Goal: Information Seeking & Learning: Learn about a topic

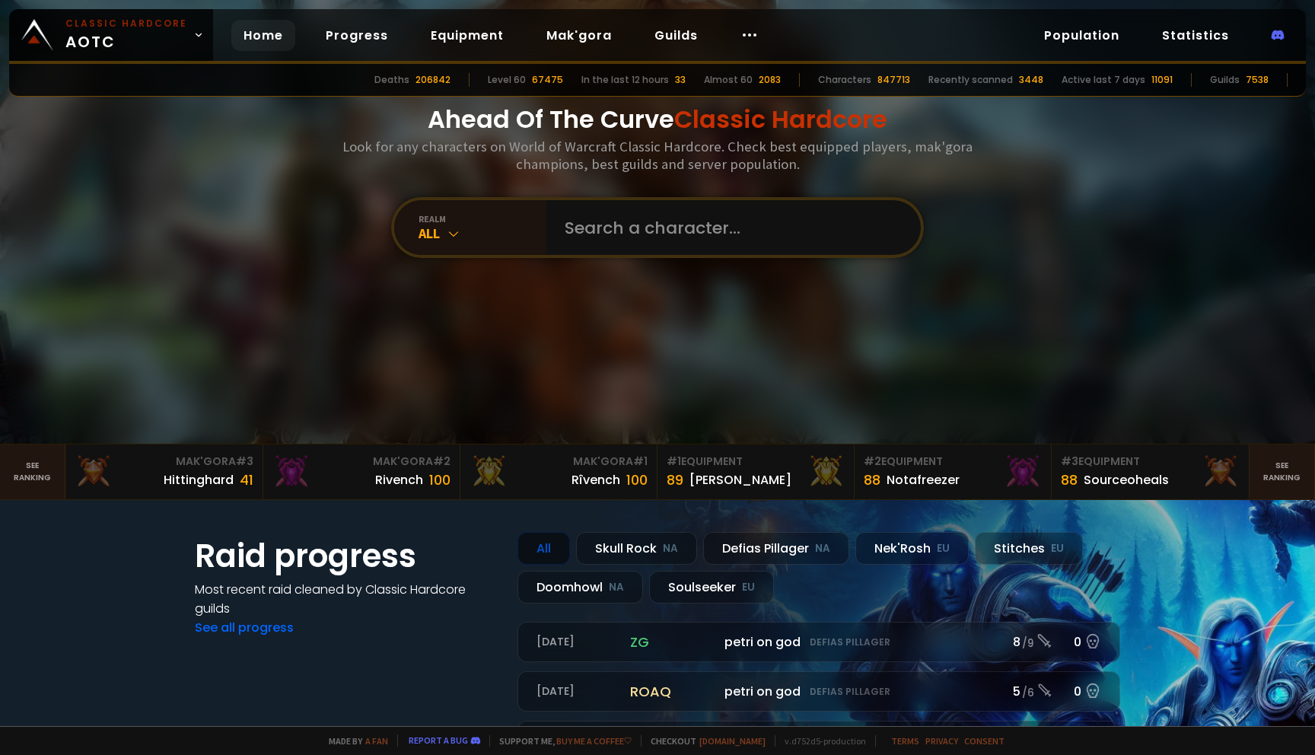
scroll to position [94, 0]
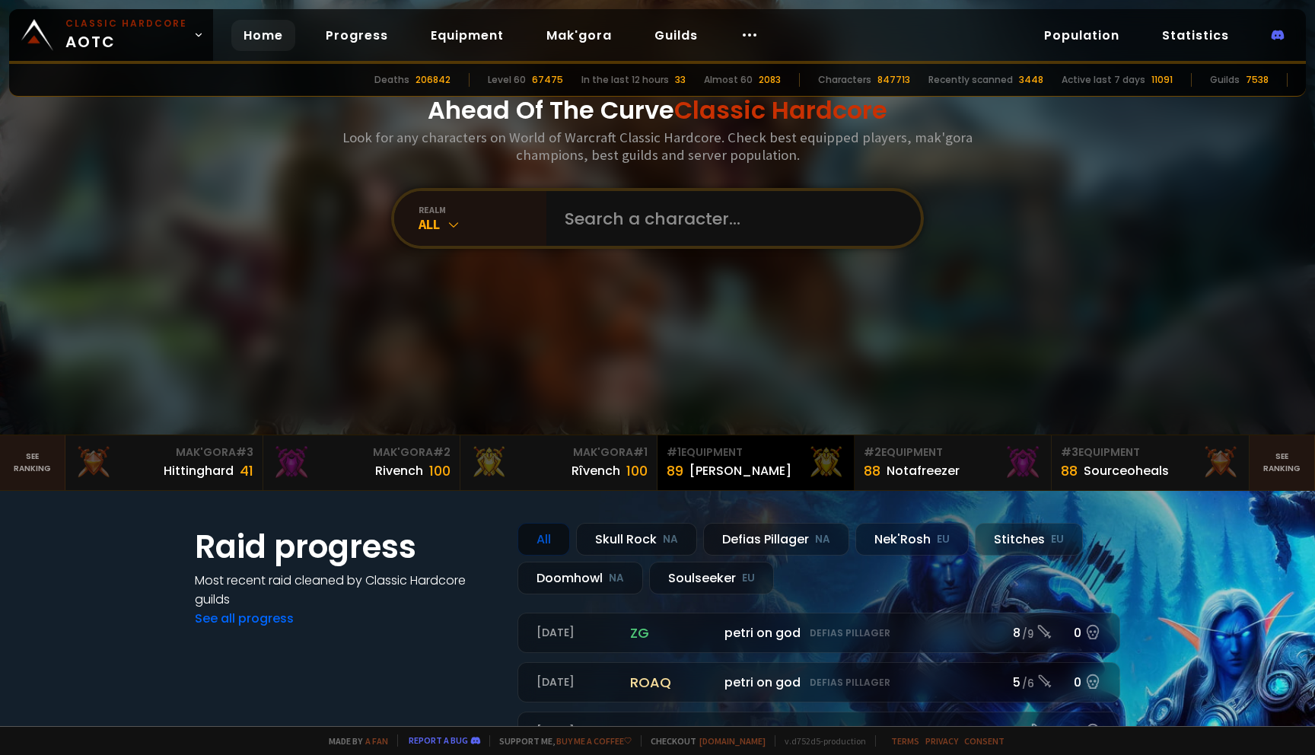
click at [705, 466] on div "[PERSON_NAME]" at bounding box center [740, 470] width 102 height 19
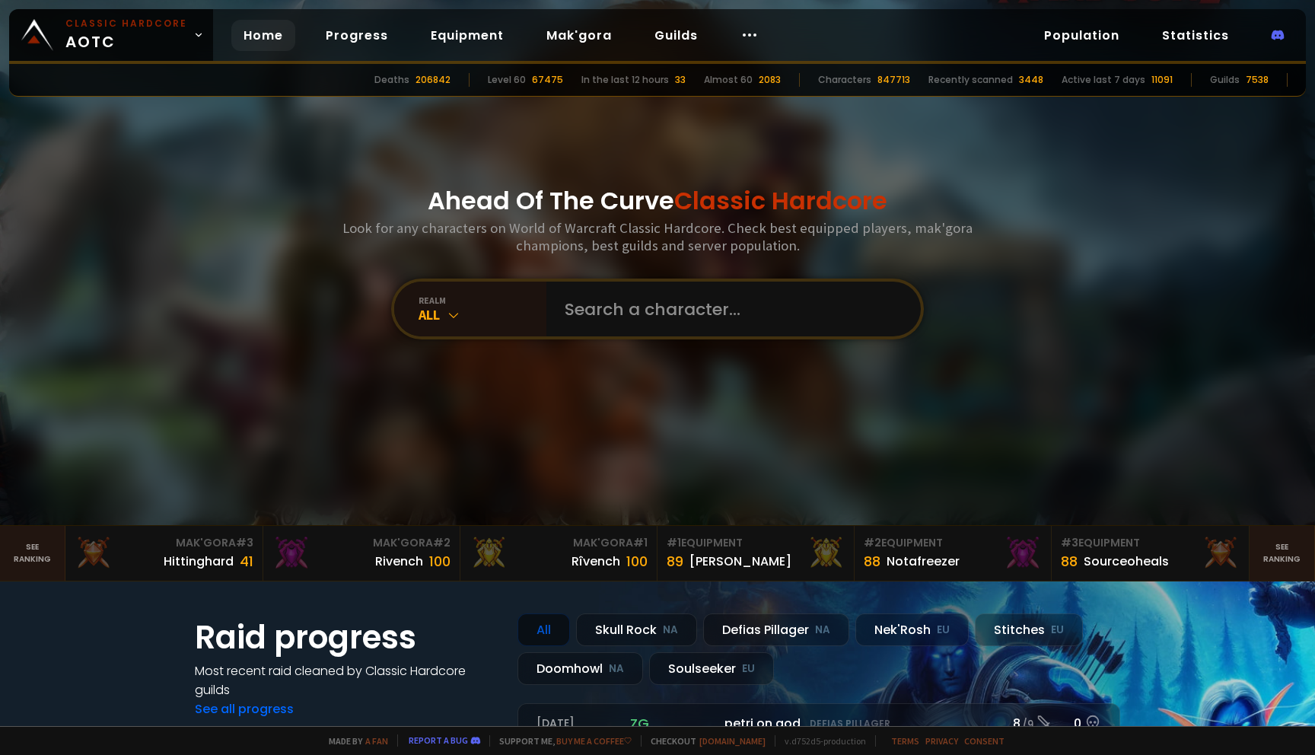
scroll to position [5, 0]
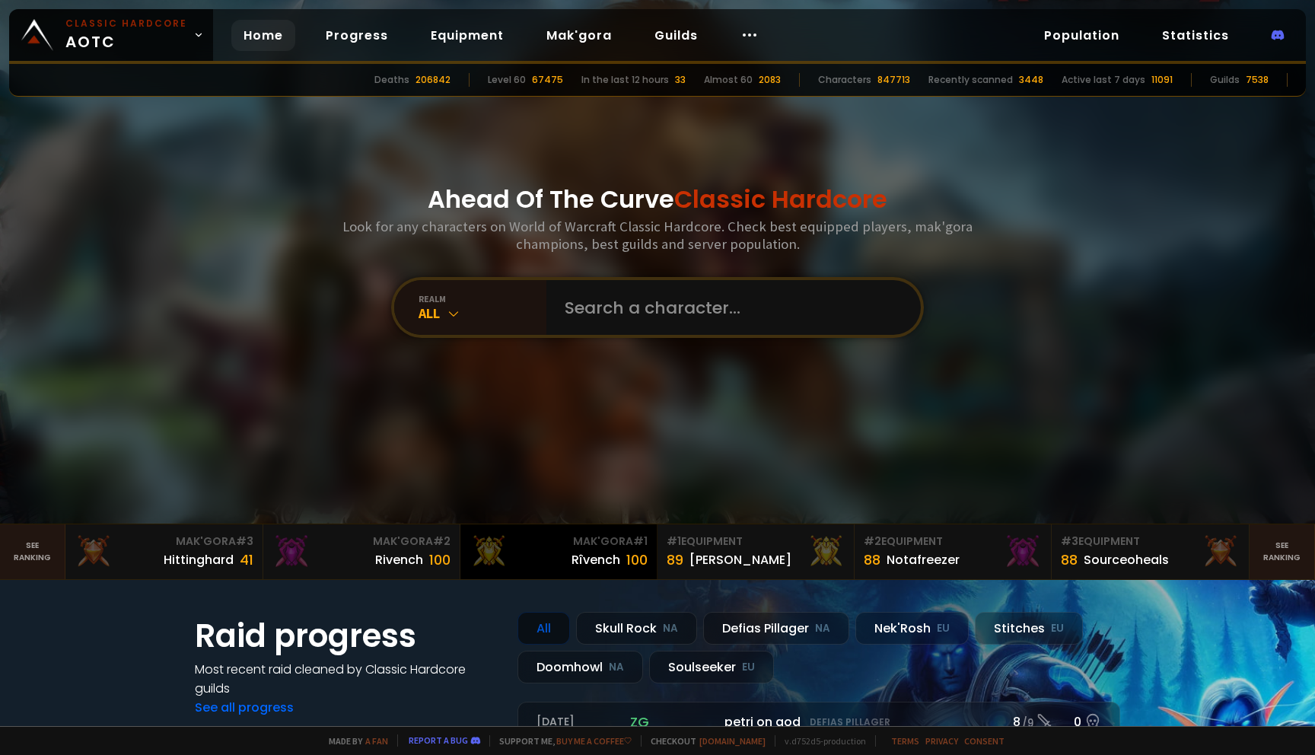
click at [562, 553] on div "Rîvench 100" at bounding box center [558, 559] width 178 height 21
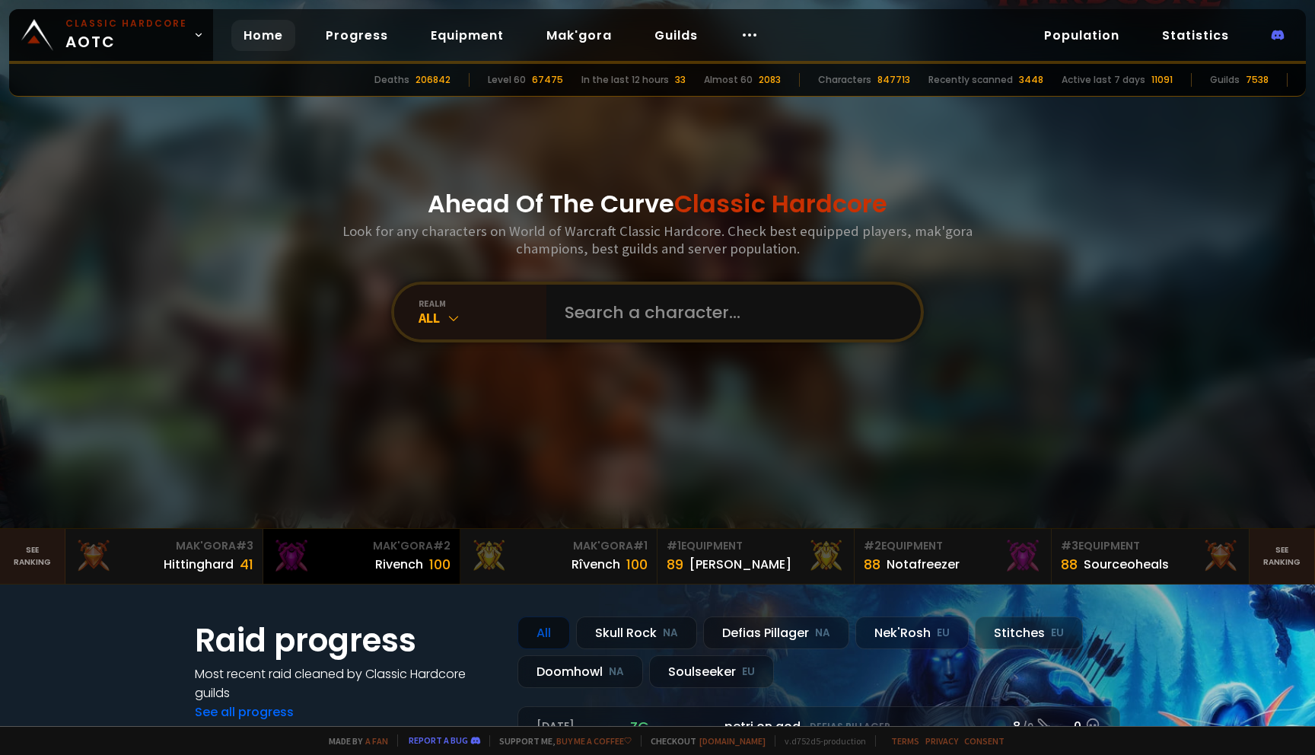
click at [434, 558] on div "100" at bounding box center [439, 564] width 21 height 21
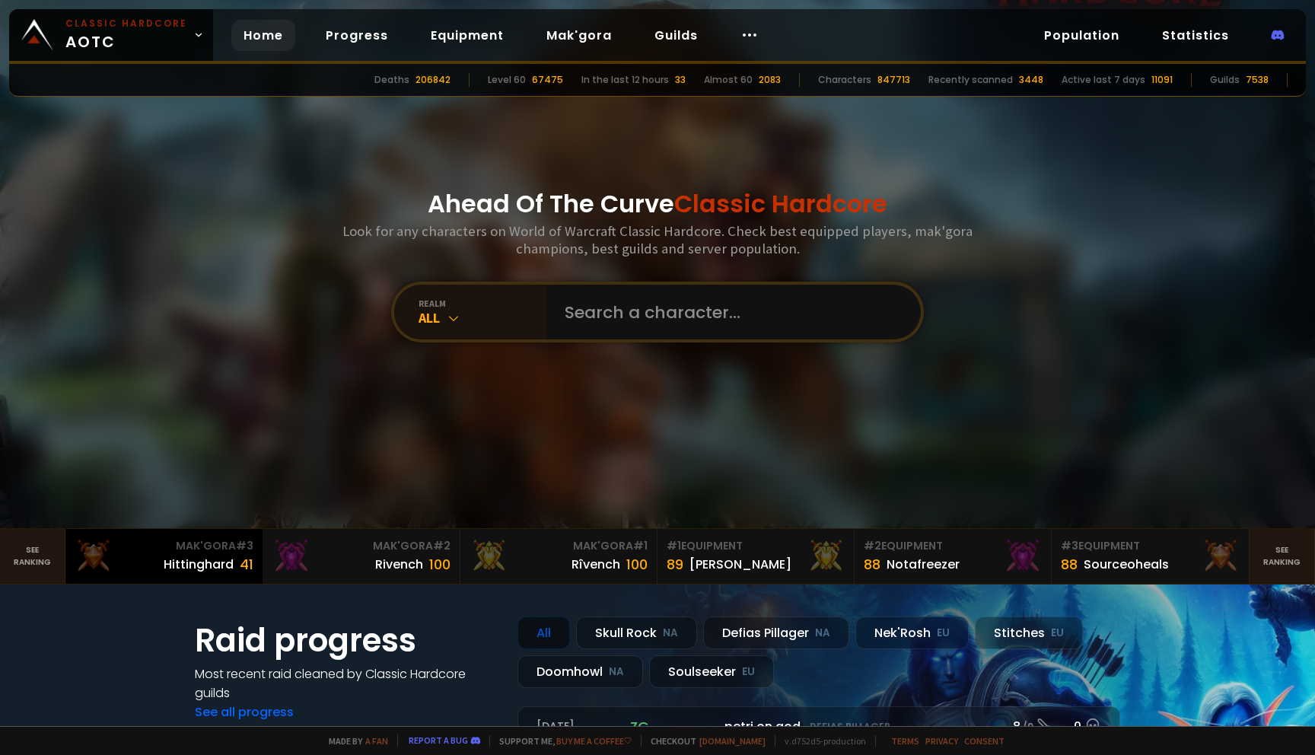
click at [234, 539] on div "Mak'Gora # 3" at bounding box center [164, 546] width 178 height 16
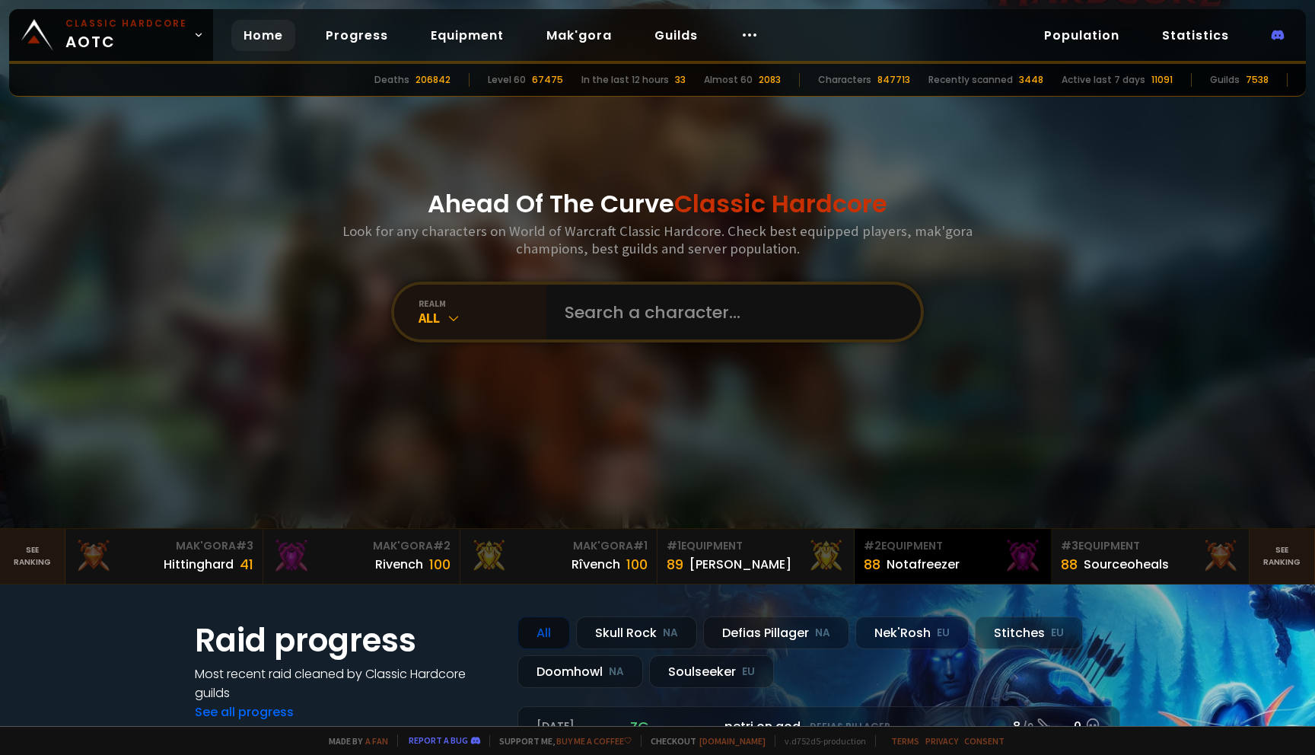
click at [963, 537] on link "# 2 Equipment 88 Notafreezer" at bounding box center [952, 556] width 197 height 55
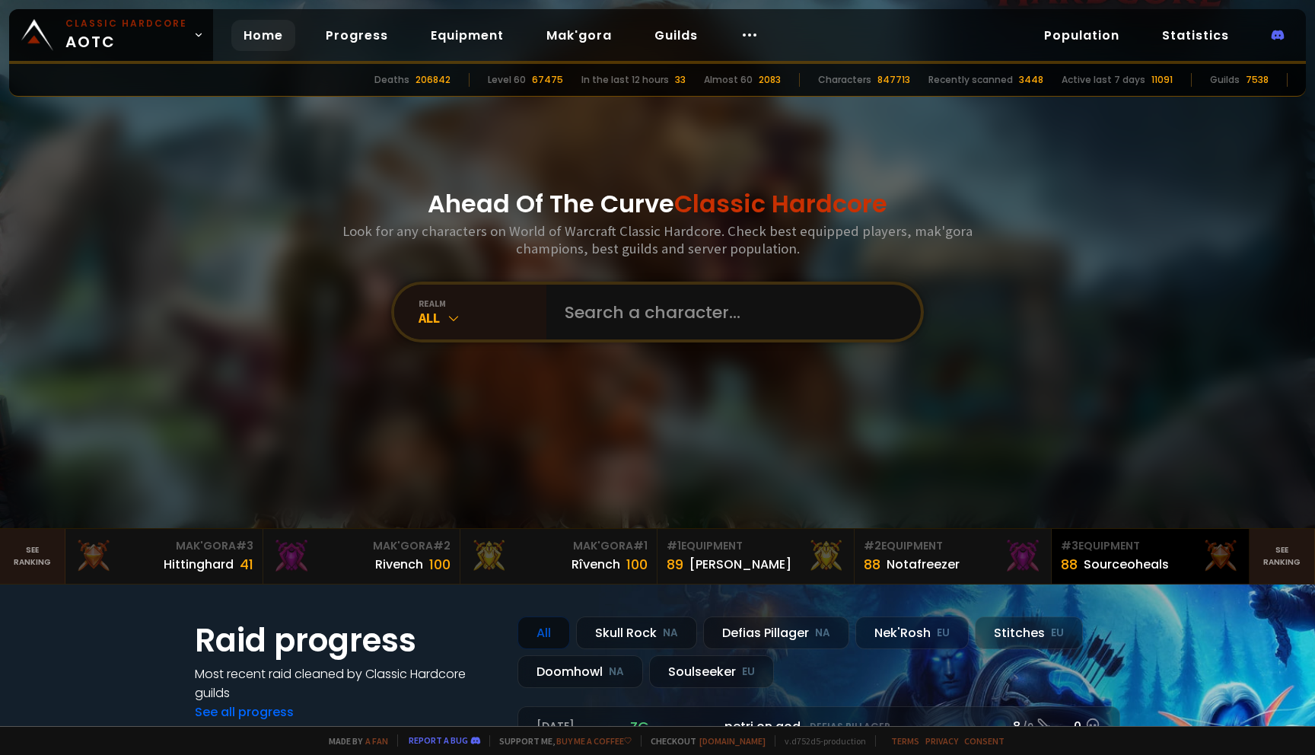
click at [1093, 567] on div "Sourceoheals" at bounding box center [1125, 564] width 85 height 19
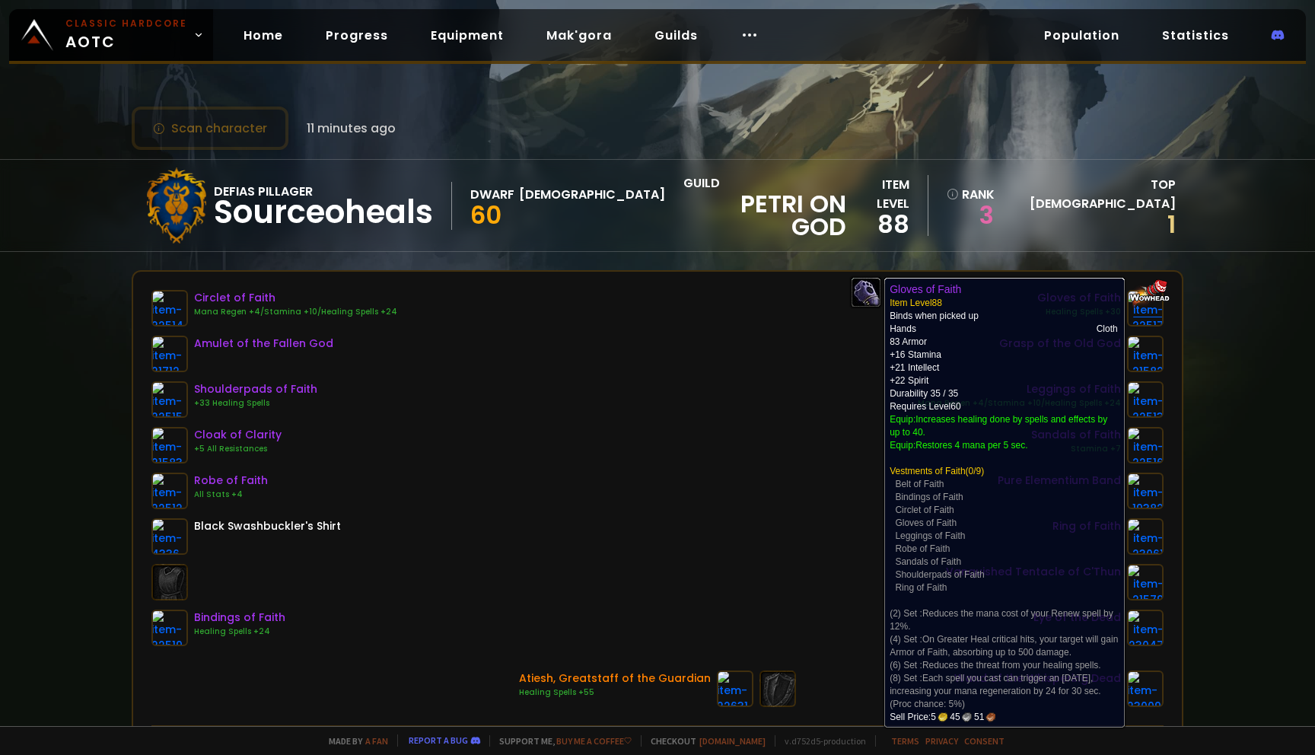
click at [1145, 311] on img at bounding box center [1145, 308] width 37 height 37
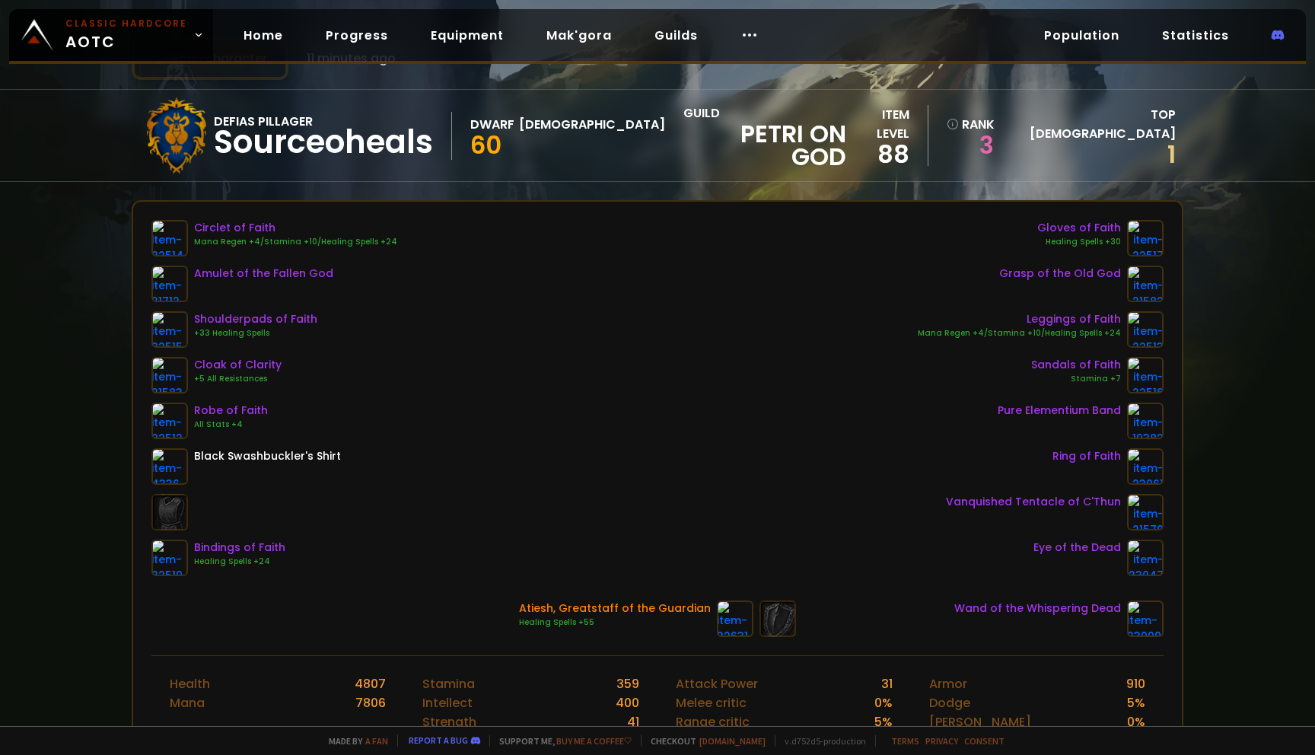
scroll to position [71, 0]
click at [1064, 228] on div "Gloves of Faith" at bounding box center [1079, 227] width 84 height 16
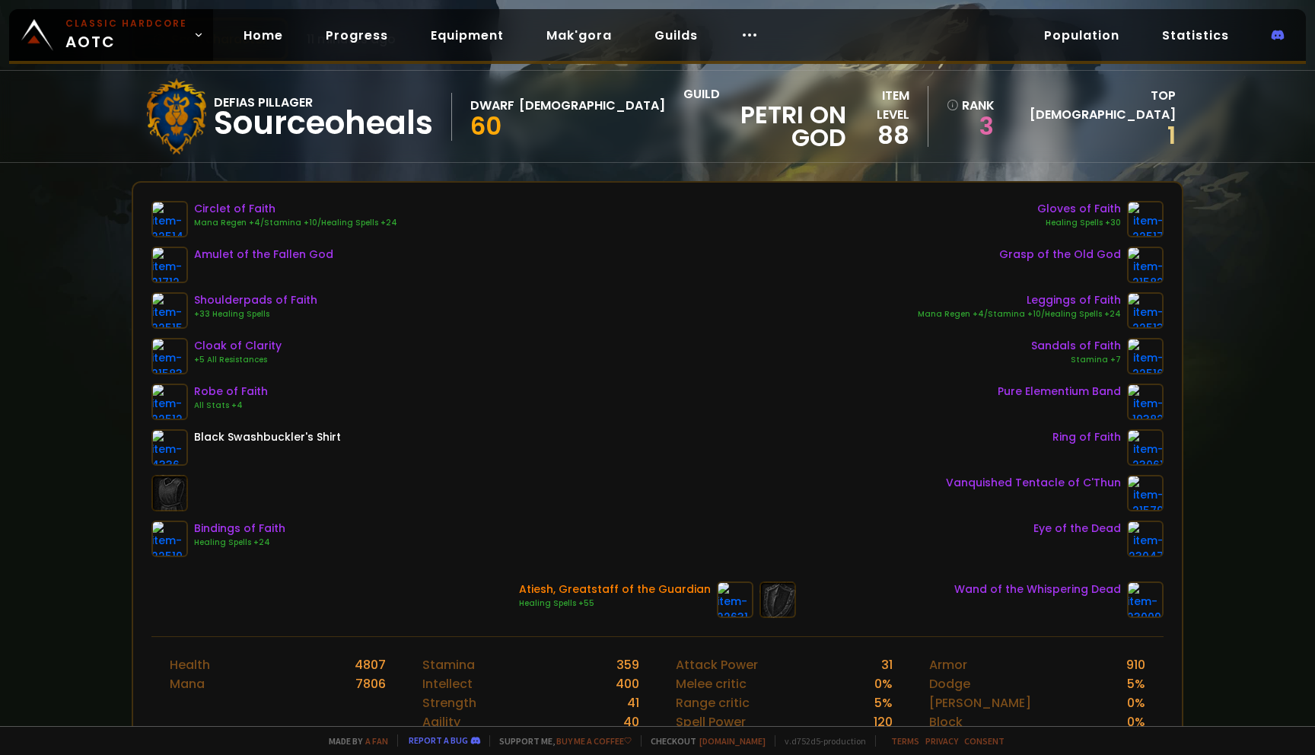
scroll to position [0, 0]
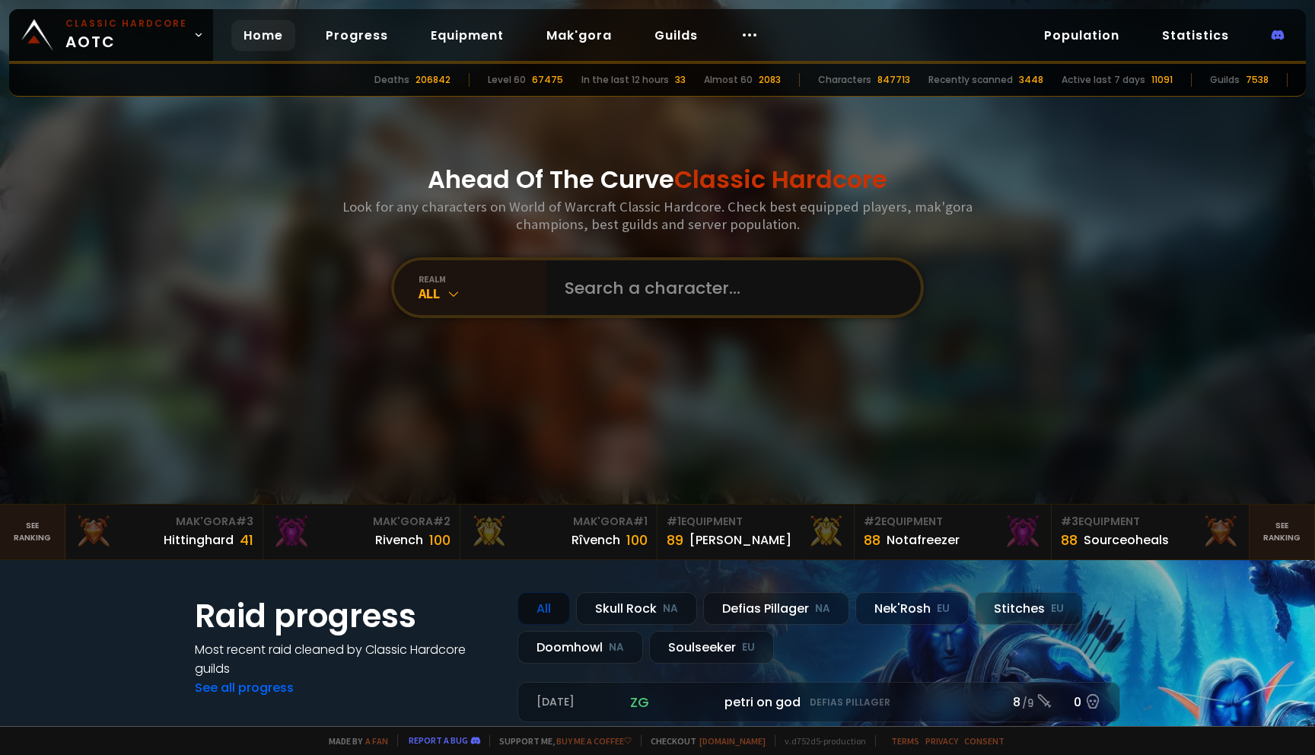
scroll to position [26, 0]
click at [45, 533] on link "See ranking" at bounding box center [32, 530] width 65 height 55
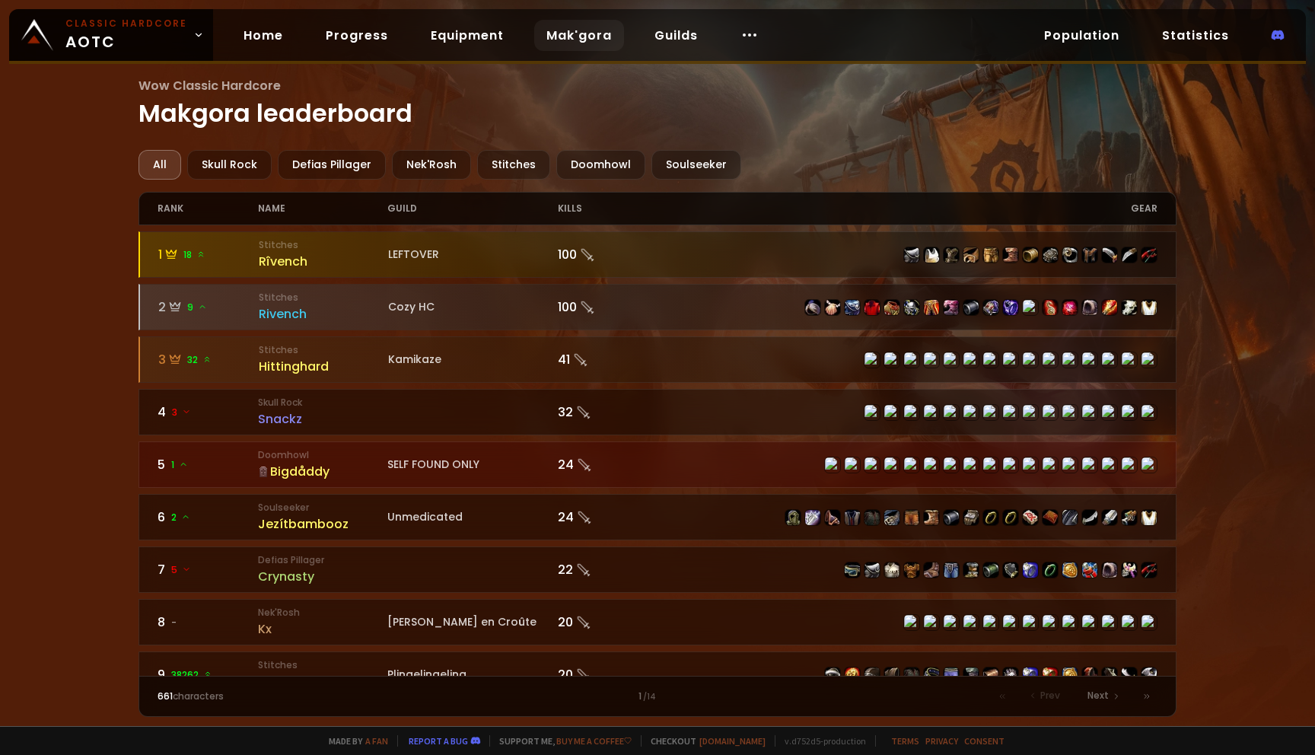
click at [207, 128] on h1 "Wow Classic Hardcore Makgora leaderboard" at bounding box center [656, 104] width 1037 height 56
click at [253, 169] on div "Skull Rock" at bounding box center [229, 165] width 84 height 30
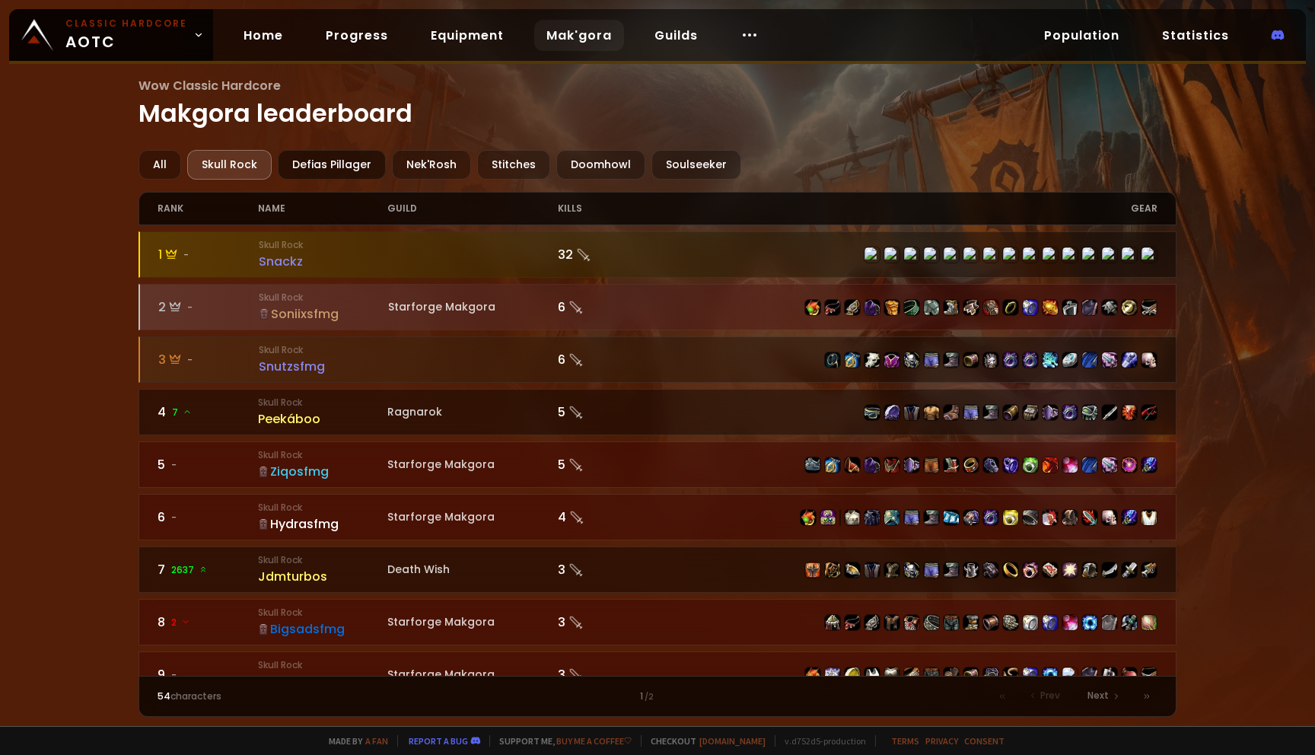
click at [336, 170] on div "Defias Pillager" at bounding box center [332, 165] width 108 height 30
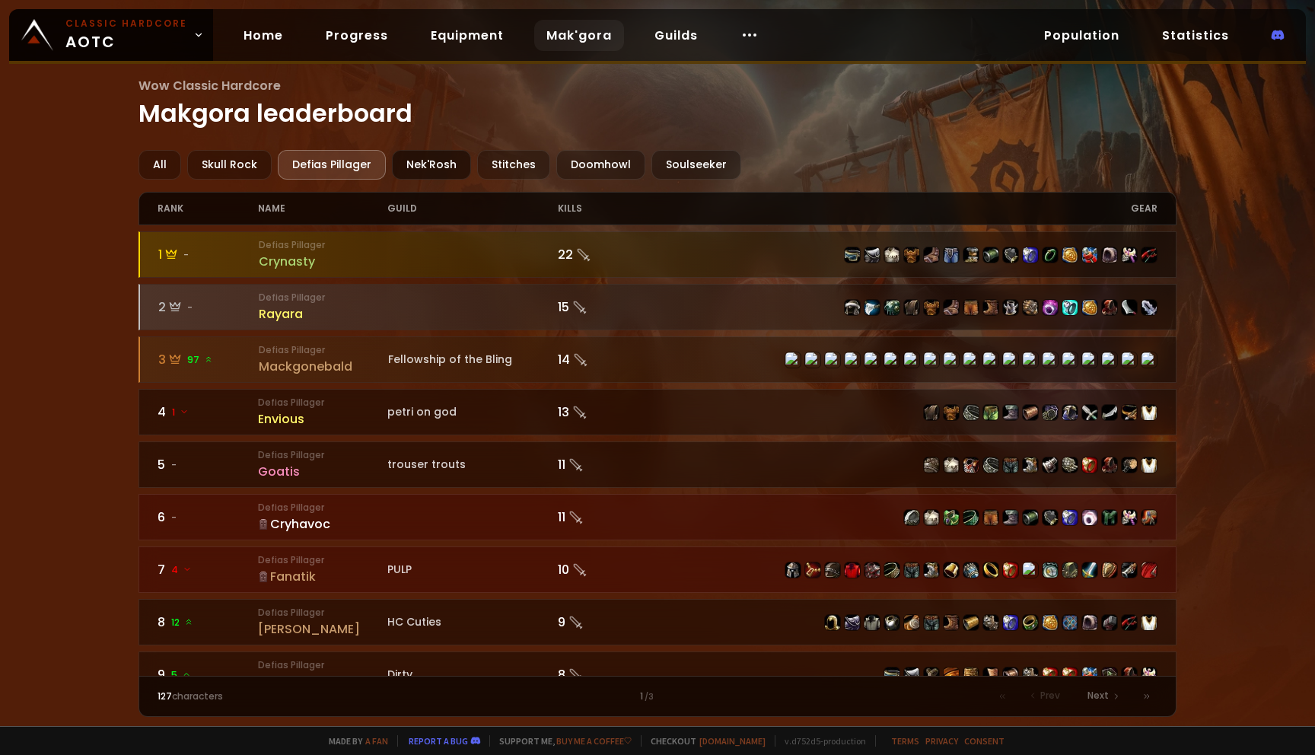
click at [453, 161] on div "Nek'Rosh" at bounding box center [431, 165] width 79 height 30
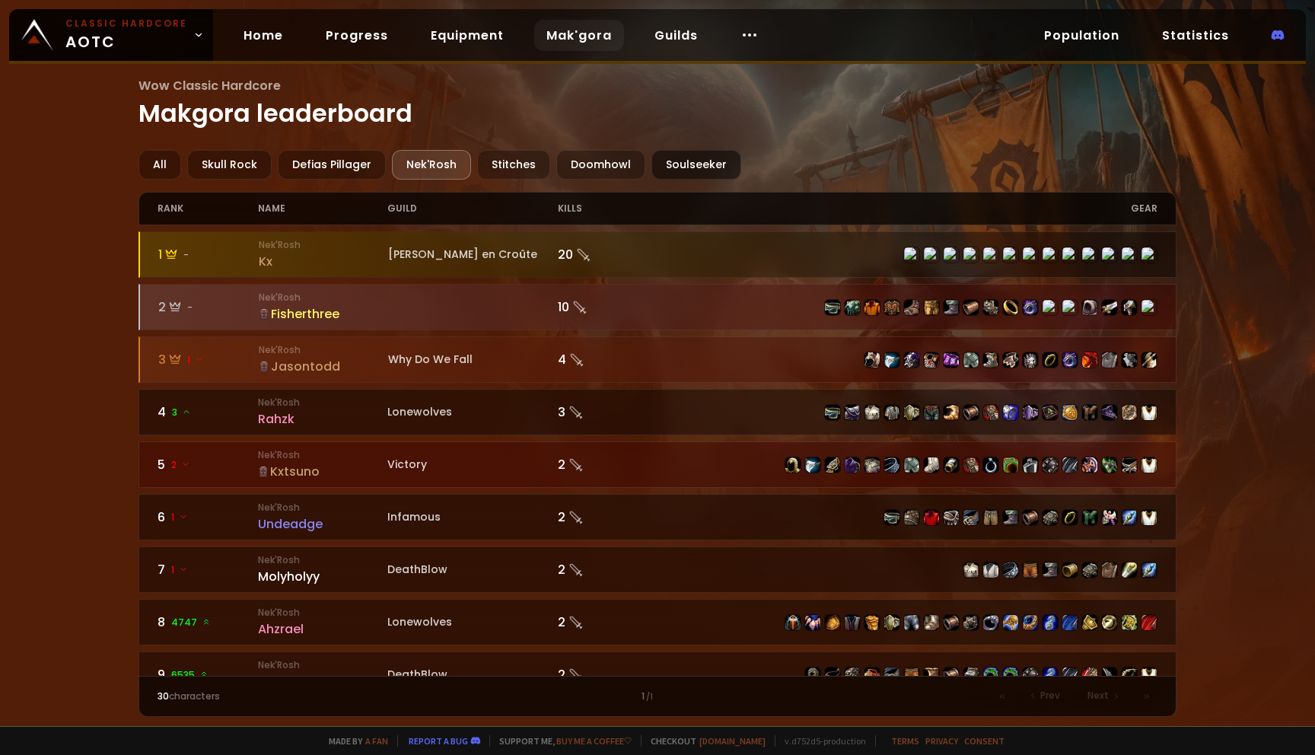
click at [673, 164] on div "Soulseeker" at bounding box center [696, 165] width 90 height 30
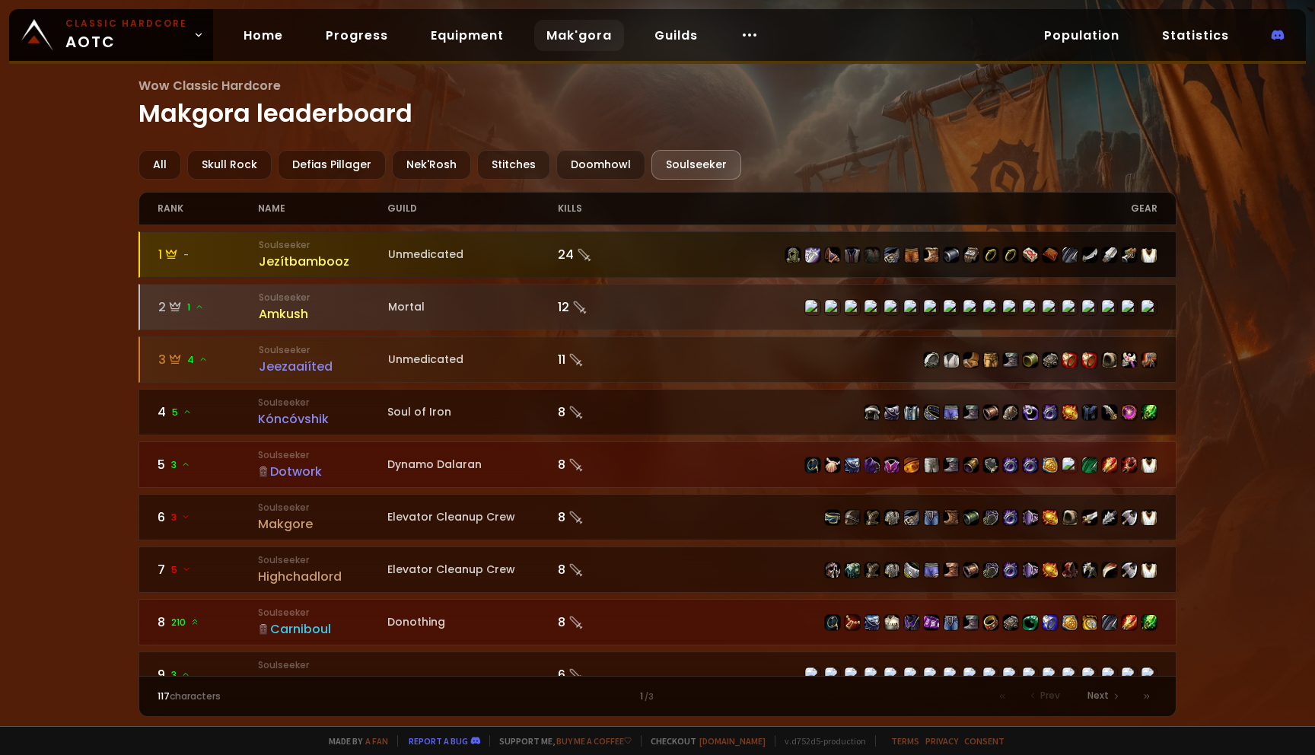
click at [266, 262] on div "Jezítbambooz" at bounding box center [324, 261] width 130 height 19
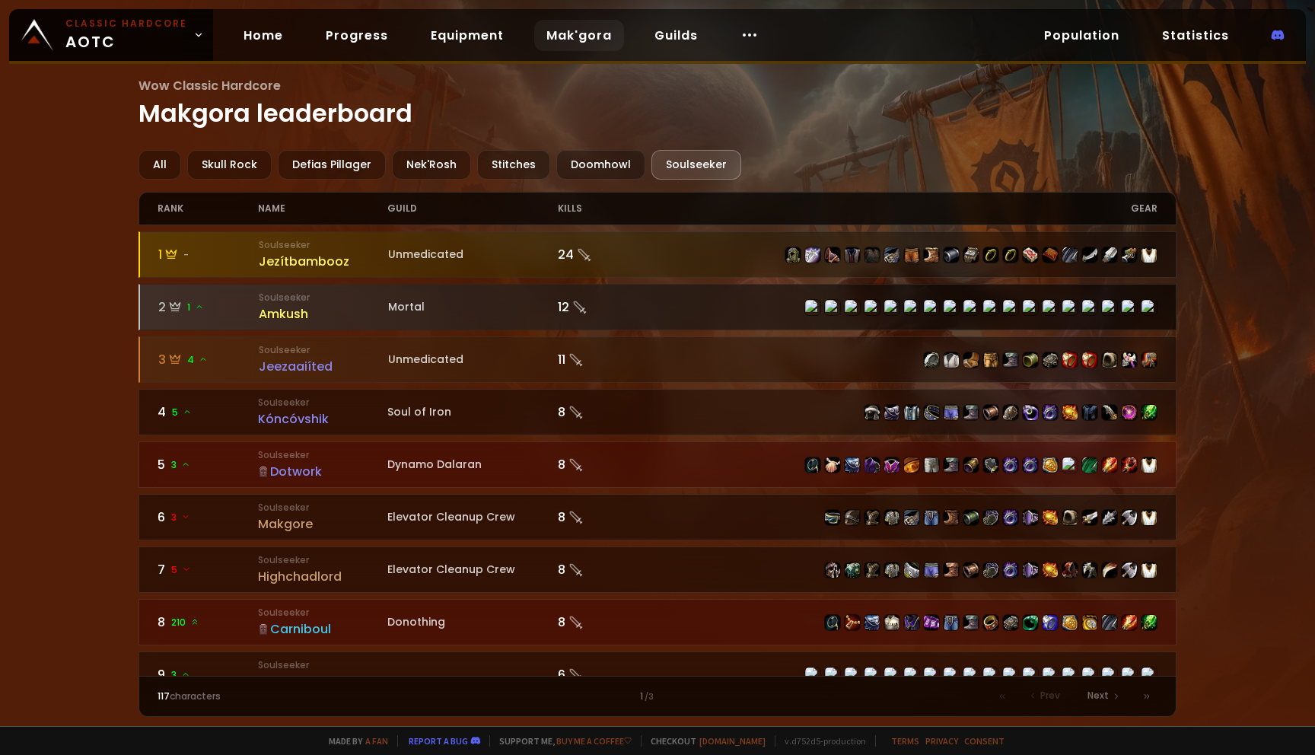
click at [177, 301] on icon at bounding box center [175, 307] width 12 height 12
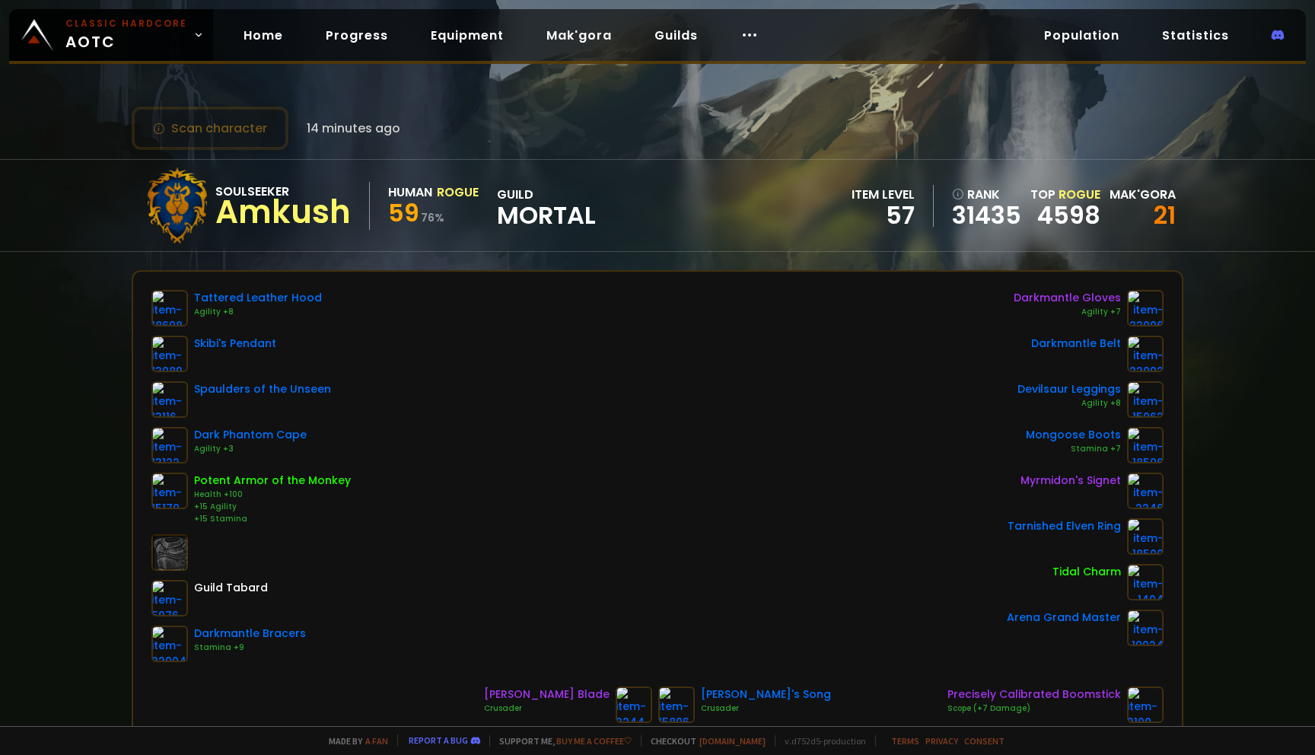
click at [1125, 194] on div "Mak'gora" at bounding box center [1142, 194] width 66 height 19
